Goal: Information Seeking & Learning: Learn about a topic

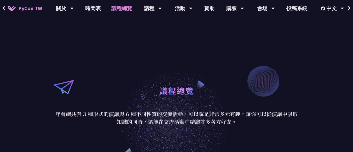
click at [124, 8] on link "議程總覽" at bounding box center [121, 8] width 31 height 17
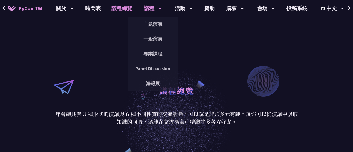
click at [74, 10] on div "議程" at bounding box center [65, 8] width 18 height 17
click at [153, 22] on link "主題演講" at bounding box center [153, 24] width 50 height 12
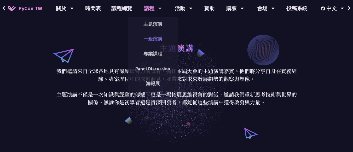
click at [159, 42] on link "一般演講" at bounding box center [153, 39] width 50 height 12
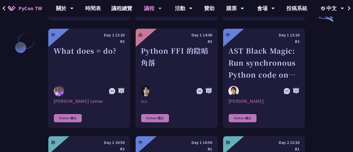
scroll to position [1059, 0]
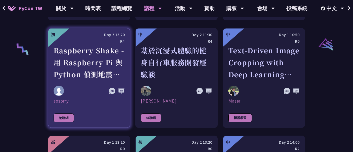
click at [72, 45] on div "Raspberry Shake - 用 Raspberry Pi 與 Python 偵測地震和監控地球活動" at bounding box center [88, 63] width 71 height 36
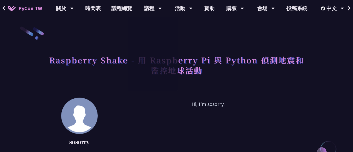
click at [223, 72] on h1 "Raspberry Shake - 用 Raspberry Pi 與 Python 偵測地震和監控地球活動" at bounding box center [176, 65] width 257 height 26
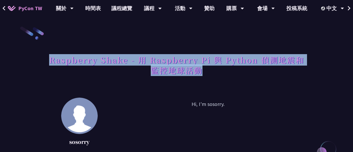
drag, startPoint x: 202, startPoint y: 70, endPoint x: 52, endPoint y: 61, distance: 150.0
click at [52, 61] on h1 "Raspberry Shake - 用 Raspberry Pi 與 Python 偵測地震和監控地球活動" at bounding box center [176, 65] width 257 height 26
copy h1 "Raspberry Shake - 用 Raspberry Pi 與 Python 偵測地震和監控地球活動"
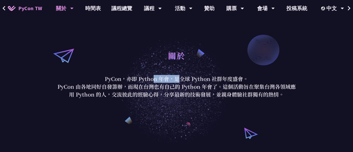
drag, startPoint x: 107, startPoint y: 78, endPoint x: 131, endPoint y: 79, distance: 24.6
click at [131, 79] on p "PyCon，亦即 Python 年會，是全球 Python 社群年度盛會。" at bounding box center [176, 79] width 243 height 8
click at [104, 81] on p "PyCon，亦即 Python 年會，是全球 Python 社群年度盛會。" at bounding box center [176, 79] width 243 height 8
drag, startPoint x: 105, startPoint y: 79, endPoint x: 244, endPoint y: 81, distance: 139.1
click at [244, 81] on p "PyCon，亦即 Python 年會，是全球 Python 社群年度盛會。" at bounding box center [176, 79] width 243 height 8
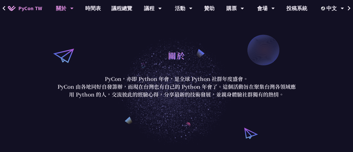
copy p "PyCon，亦即 Python 年會，是全球 Python 社群年度盛會"
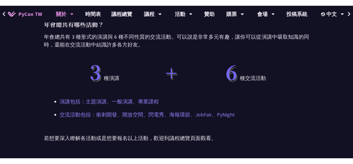
scroll to position [376, 0]
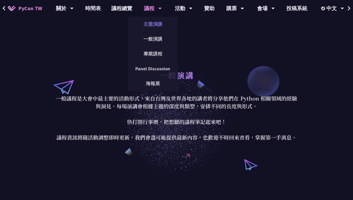
click at [146, 25] on link "主題演講" at bounding box center [153, 24] width 50 height 12
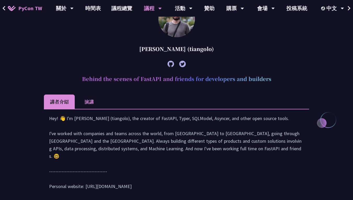
scroll to position [351, 0]
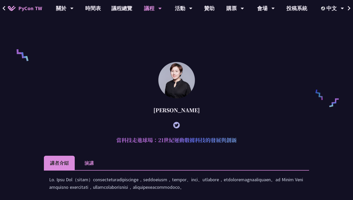
drag, startPoint x: 351, startPoint y: 79, endPoint x: 354, endPoint y: 93, distance: 14.5
click at [352, 93] on html "PyCon TW 關於 PyCon [GEOGRAPHIC_DATA] 研討會歷史 在地社群 行為準則 時間表 議程總覽 議程 主題演講 一般演講 專業課程 …" at bounding box center [176, 195] width 353 height 1093
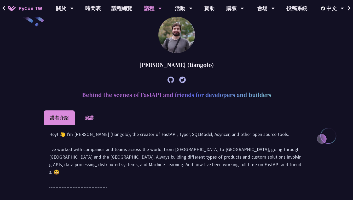
scroll to position [158, 0]
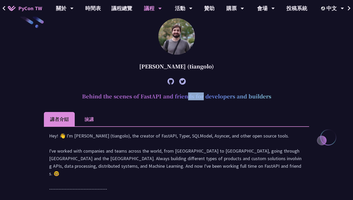
drag, startPoint x: 143, startPoint y: 96, endPoint x: 159, endPoint y: 95, distance: 16.8
click at [159, 95] on h2 "Behind the scenes of FastAPI and friends for developers and builders" at bounding box center [176, 97] width 265 height 16
copy h2 "FastAPI"
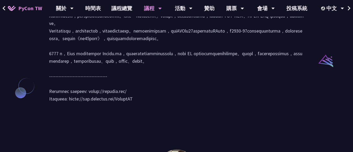
scroll to position [412, 0]
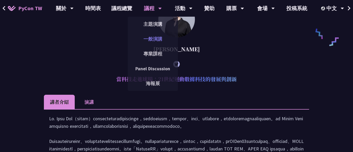
click at [152, 38] on link "一般演講" at bounding box center [153, 39] width 50 height 12
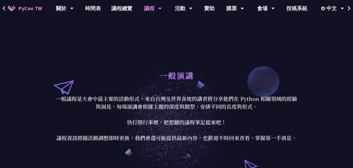
scroll to position [147, 0]
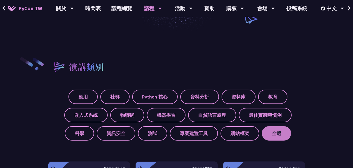
drag, startPoint x: 59, startPoint y: 101, endPoint x: 290, endPoint y: 134, distance: 233.2
click at [290, 134] on div "應用 社群 Python 核心 資料分析 資料庫 教育 嵌入式系統 物聯網 機器學習 自然語言處理 最佳實踐與慣例 科學 資訊安全 測試 專案建置工具 網站框…" at bounding box center [176, 113] width 257 height 55
click at [303, 135] on div "應用 社群 Python 核心 資料分析 資料庫 教育 嵌入式系統 物聯網 機器學習 自然語言處理 最佳實踐與慣例 科學 資訊安全 測試 專案建置工具 網站框…" at bounding box center [176, 113] width 257 height 55
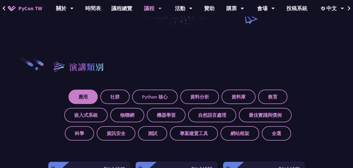
drag, startPoint x: 303, startPoint y: 135, endPoint x: 79, endPoint y: 94, distance: 227.6
click at [79, 94] on div "應用 社群 Python 核心 資料分析 資料庫 教育 嵌入式系統 物聯網 機器學習 自然語言處理 最佳實踐與慣例 科學 資訊安全 測試 專案建置工具 網站框…" at bounding box center [176, 113] width 257 height 55
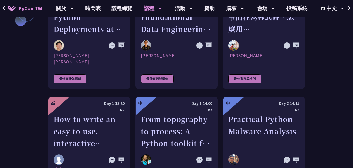
scroll to position [1793, 0]
